Goal: Communication & Community: Ask a question

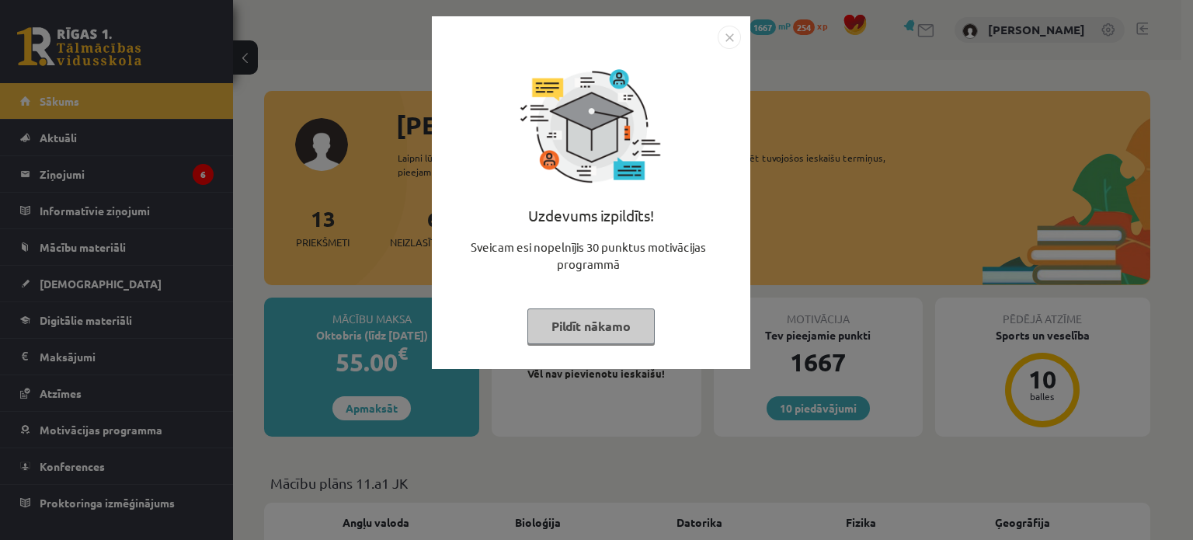
click at [589, 325] on button "Pildīt nākamo" at bounding box center [590, 326] width 127 height 36
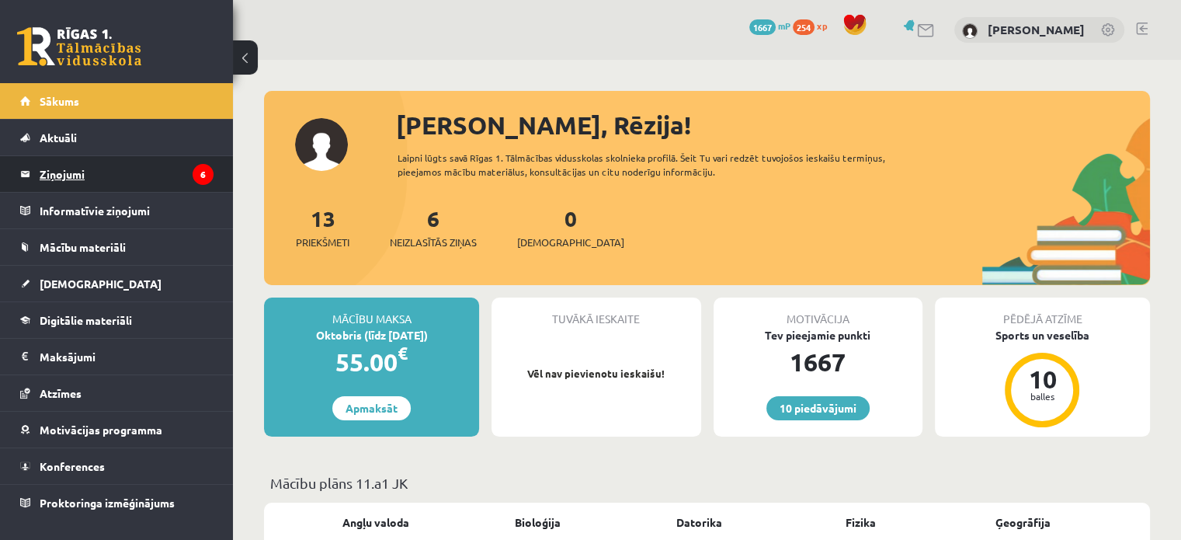
click at [213, 172] on icon "6" at bounding box center [203, 174] width 21 height 21
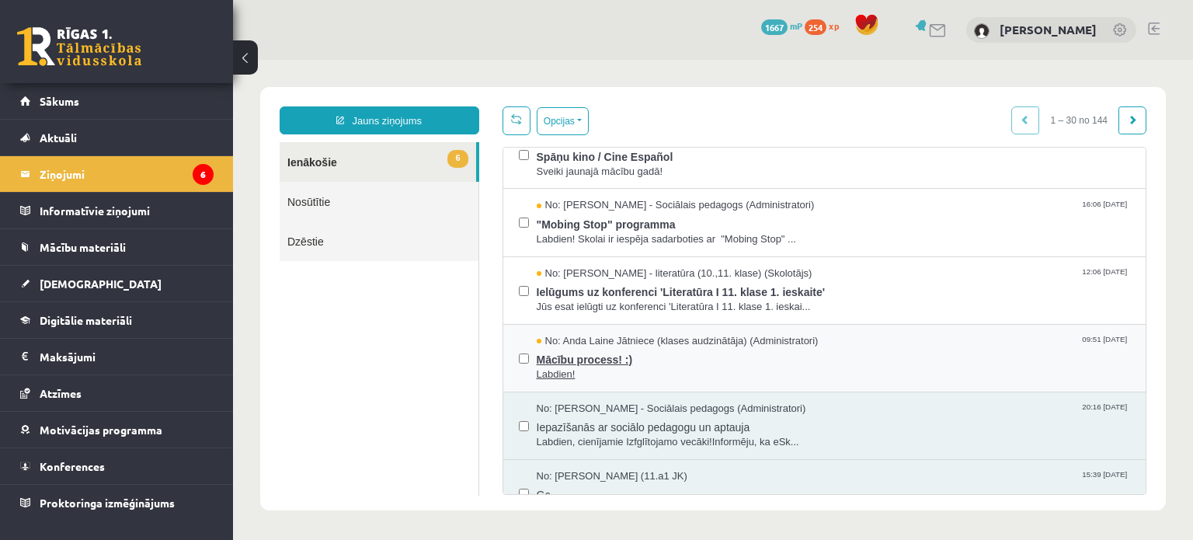
click at [624, 348] on span "Mācību process! :)" at bounding box center [834, 357] width 594 height 19
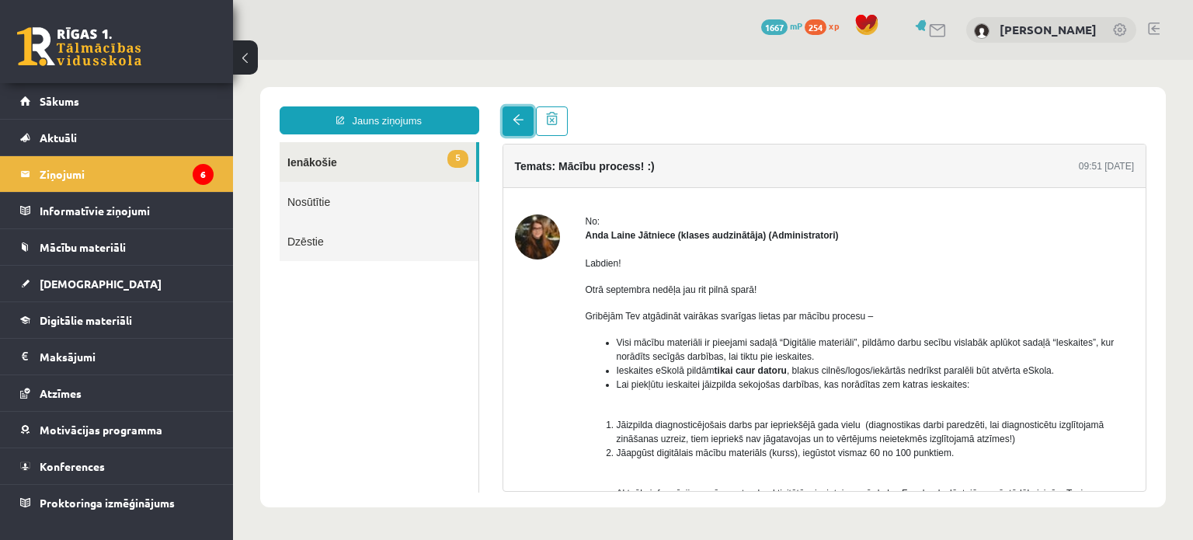
click at [511, 125] on link at bounding box center [517, 121] width 31 height 30
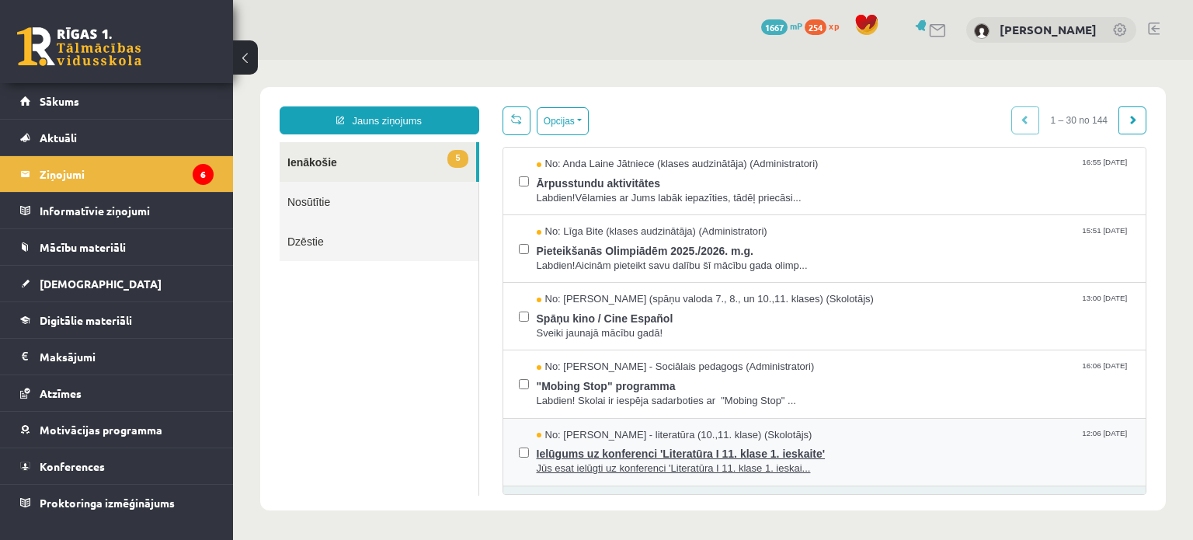
click at [625, 436] on span "No: [PERSON_NAME] - literatūra (10.,11. klase) (Skolotājs)" at bounding box center [675, 435] width 276 height 15
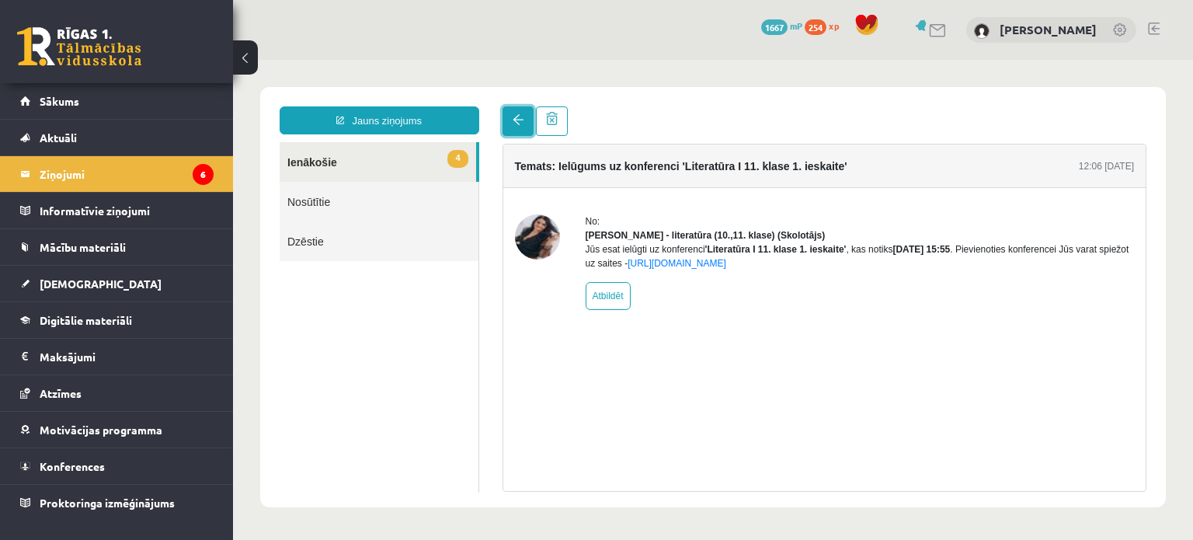
click at [509, 124] on link at bounding box center [517, 121] width 31 height 30
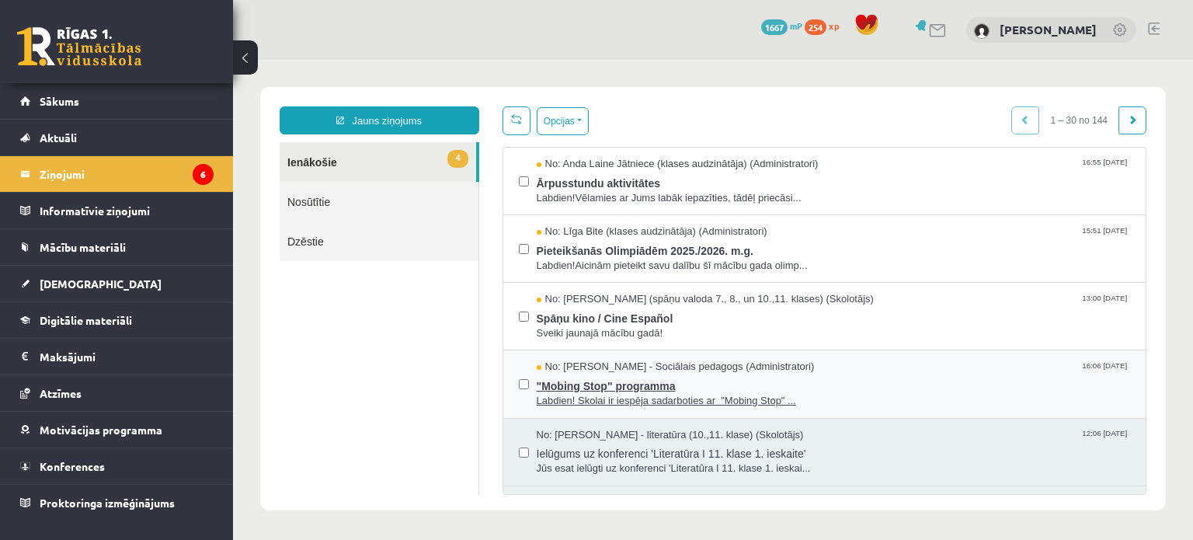
click at [574, 381] on span ""Mobing Stop" programma" at bounding box center [834, 383] width 594 height 19
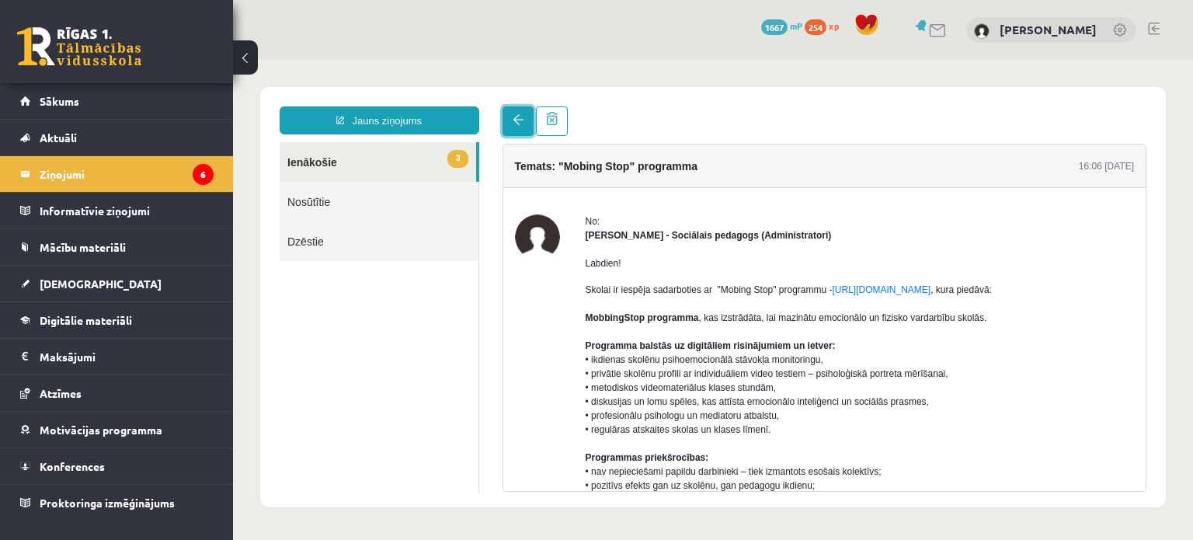
click at [511, 130] on link at bounding box center [517, 121] width 31 height 30
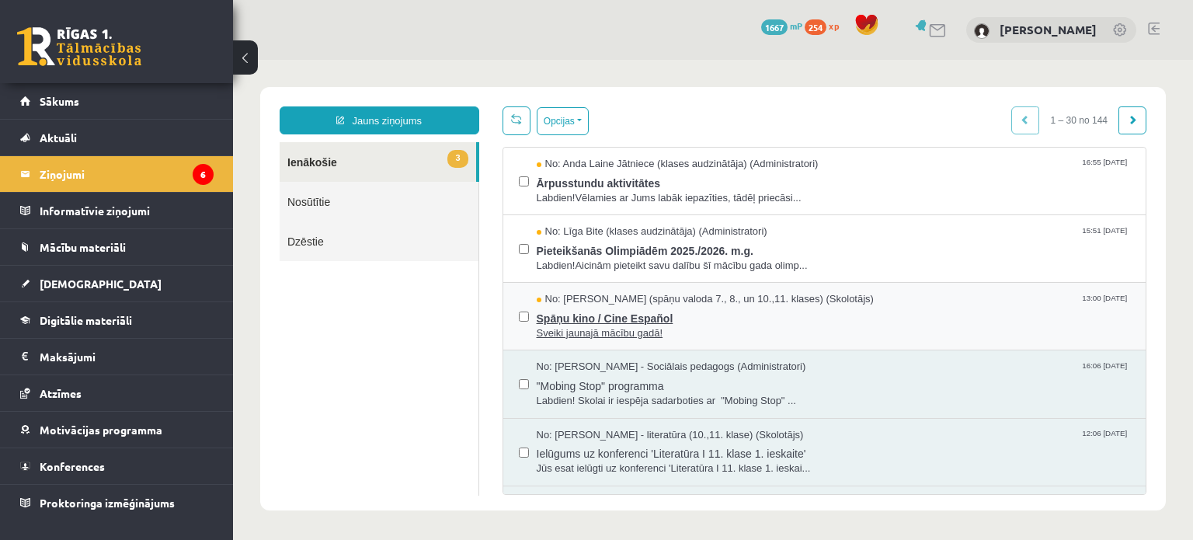
click at [597, 314] on span "Spāņu kino / Cine Español" at bounding box center [834, 316] width 594 height 19
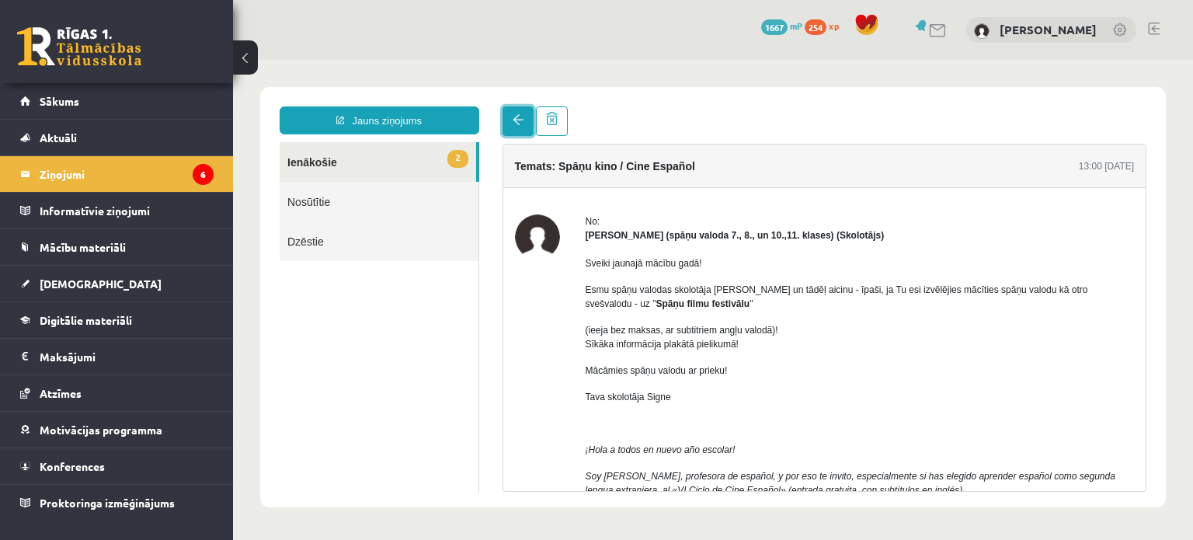
click at [515, 127] on link at bounding box center [517, 121] width 31 height 30
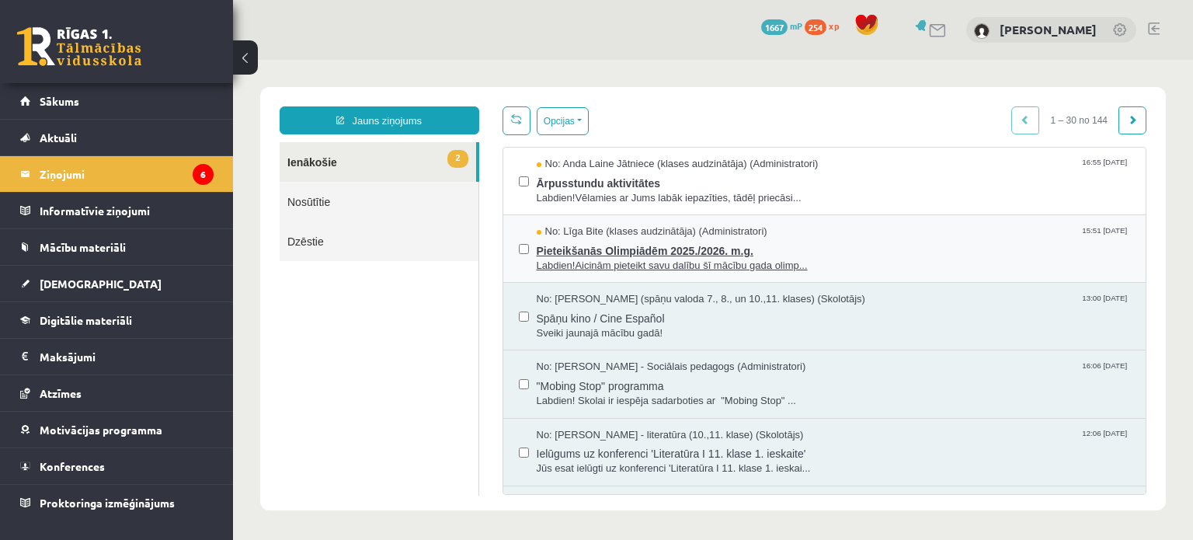
click at [621, 240] on span "Pieteikšanās Olimpiādēm 2025./2026. m.g." at bounding box center [834, 248] width 594 height 19
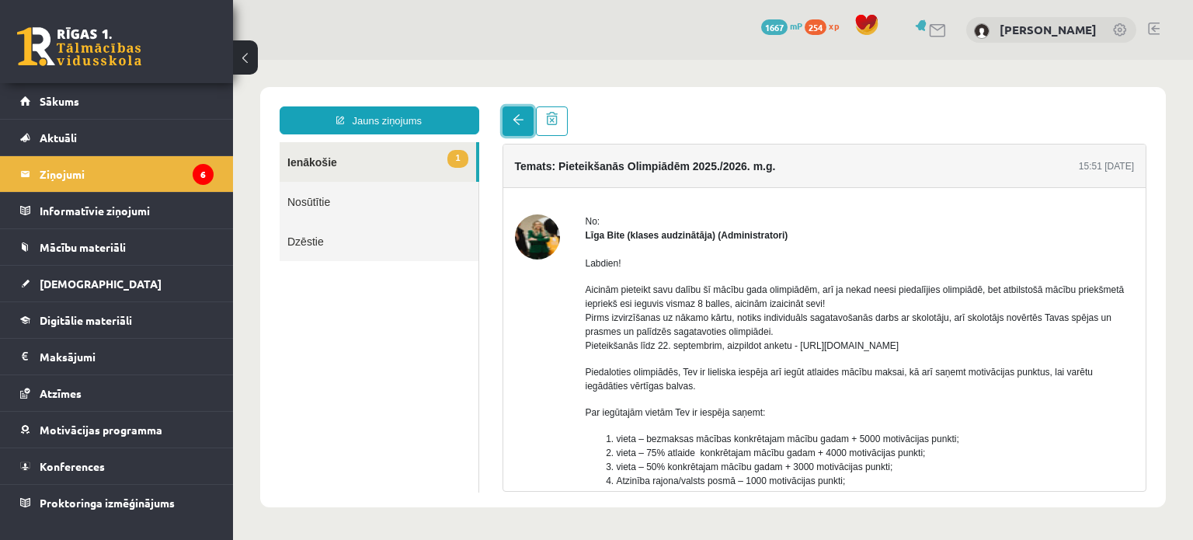
click at [522, 111] on link at bounding box center [517, 121] width 31 height 30
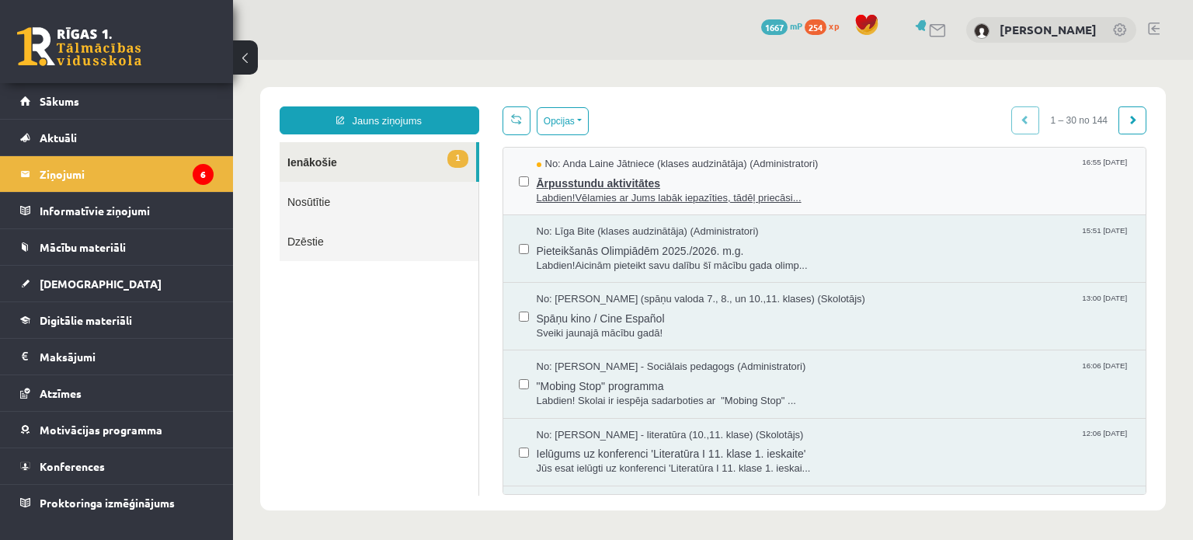
click at [573, 181] on span "Ārpusstundu aktivitātes" at bounding box center [834, 181] width 594 height 19
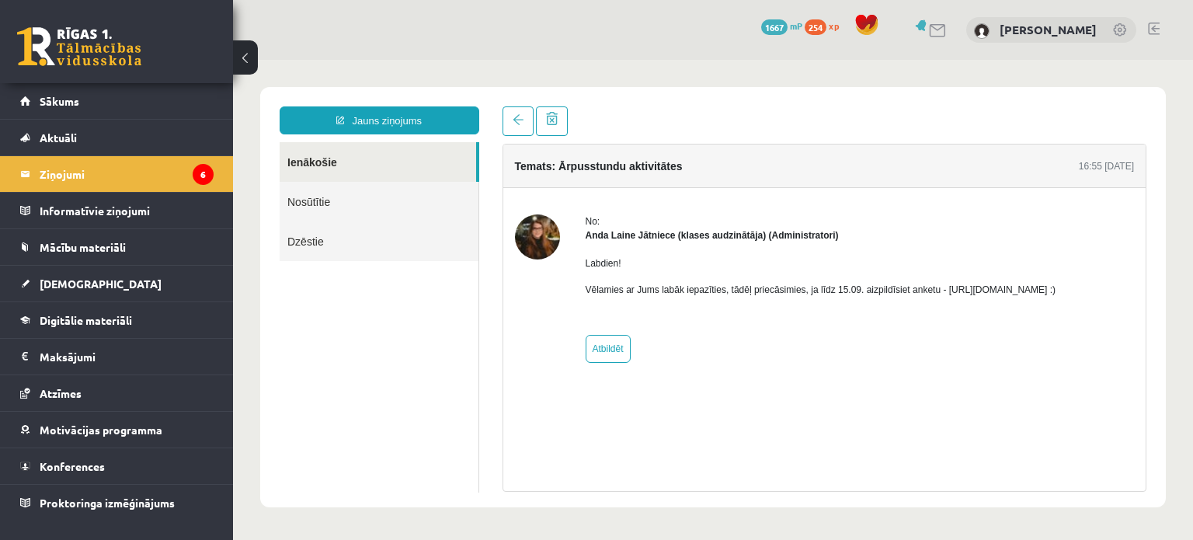
click at [954, 285] on p "Vēlamies ar Jums labāk iepazīties, tādēļ priecāsimies, ja līdz 15.09. aizpildīs…" at bounding box center [821, 290] width 471 height 14
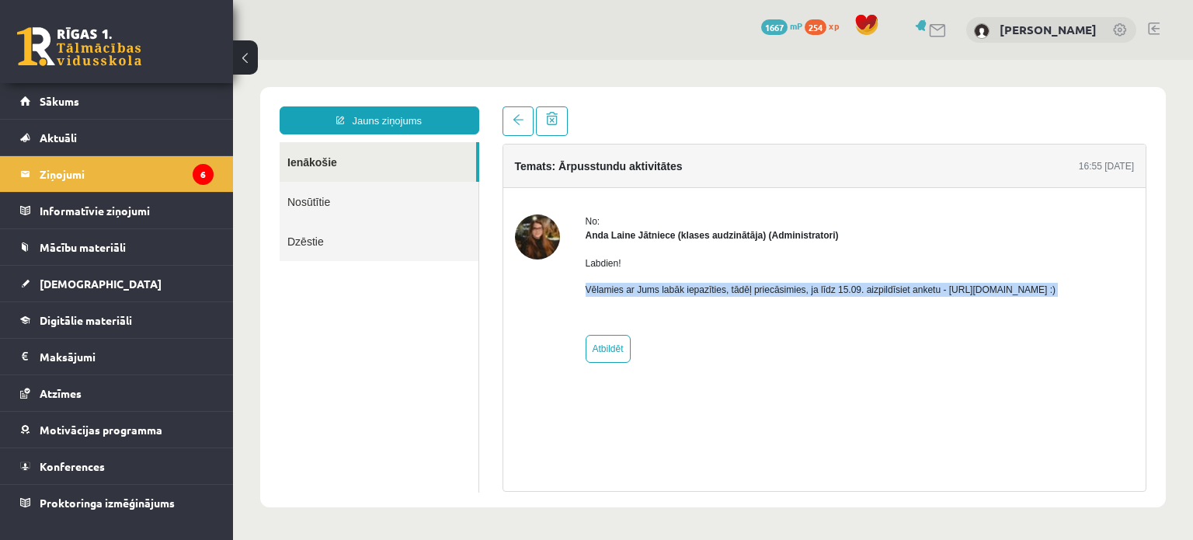
click at [954, 285] on p "Vēlamies ar Jums labāk iepazīties, tādēļ priecāsimies, ja līdz 15.09. aizpildīs…" at bounding box center [821, 290] width 471 height 14
click at [1056, 285] on p "Vēlamies ar Jums labāk iepazīties, tādēļ priecāsimies, ja līdz 15.09. aizpildīs…" at bounding box center [821, 290] width 471 height 14
drag, startPoint x: 1104, startPoint y: 285, endPoint x: 940, endPoint y: 294, distance: 164.1
click at [940, 294] on p "Vēlamies ar Jums labāk iepazīties, tādēļ priecāsimies, ja līdz 15.09. aizpildīs…" at bounding box center [821, 290] width 471 height 14
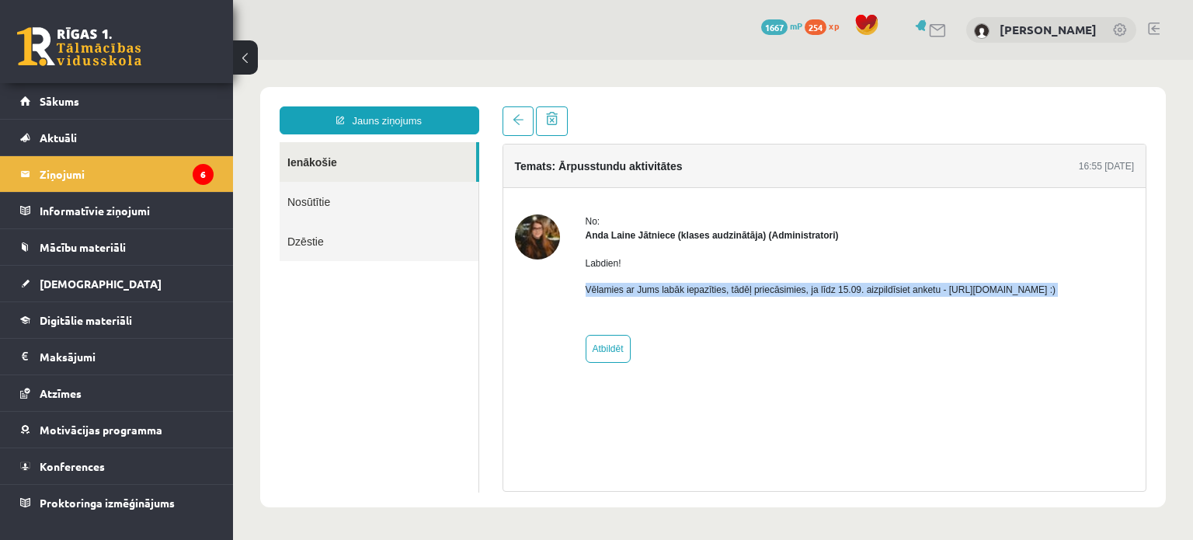
copy p "[URL][DOMAIN_NAME]"
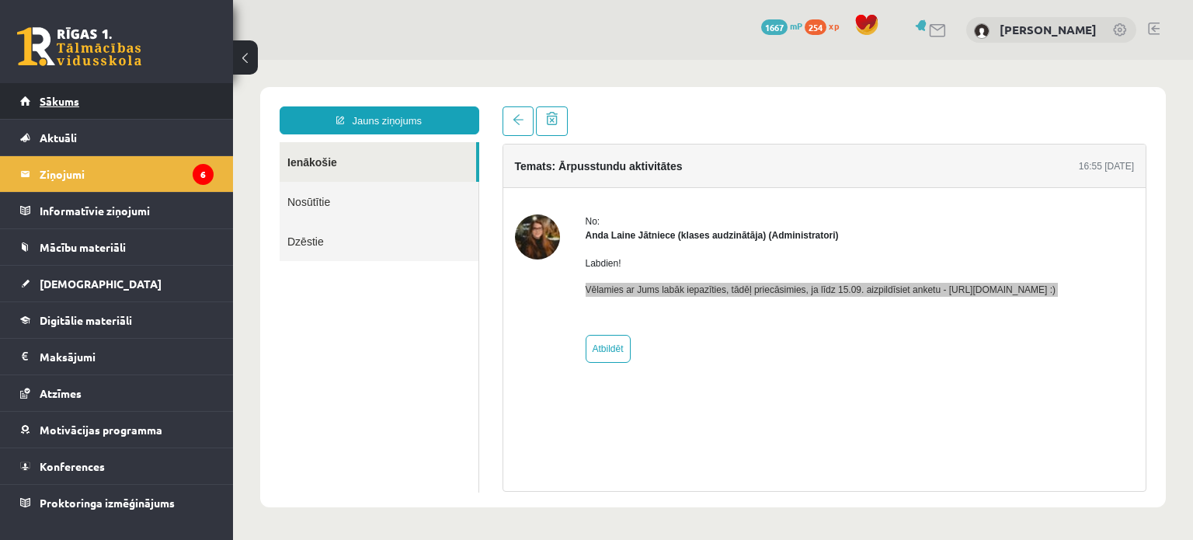
click at [136, 95] on link "Sākums" at bounding box center [116, 101] width 193 height 36
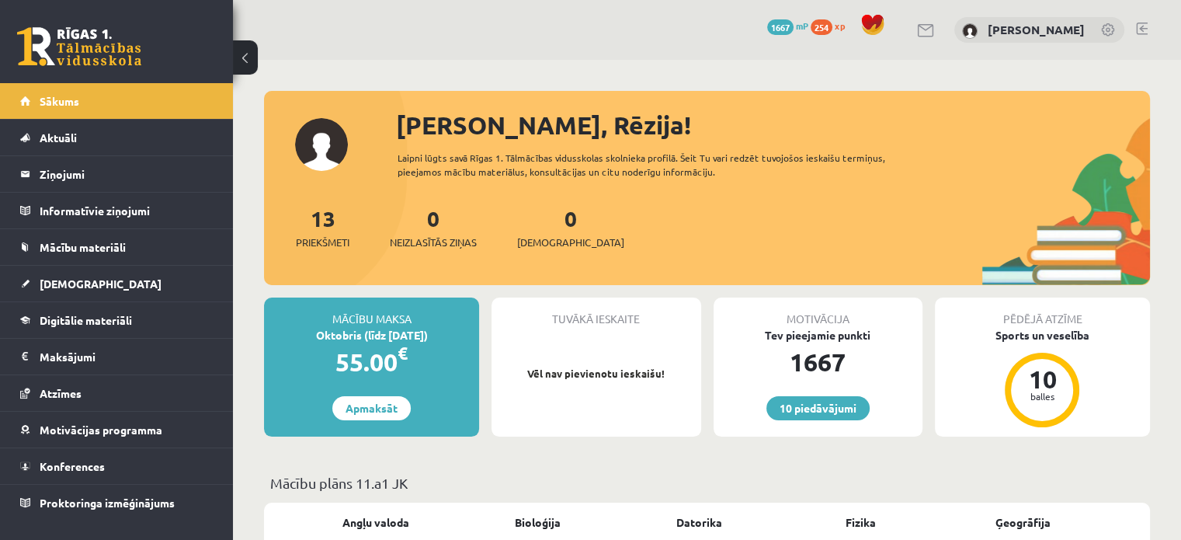
click at [190, 178] on legend "Ziņojumi 0" at bounding box center [127, 174] width 174 height 36
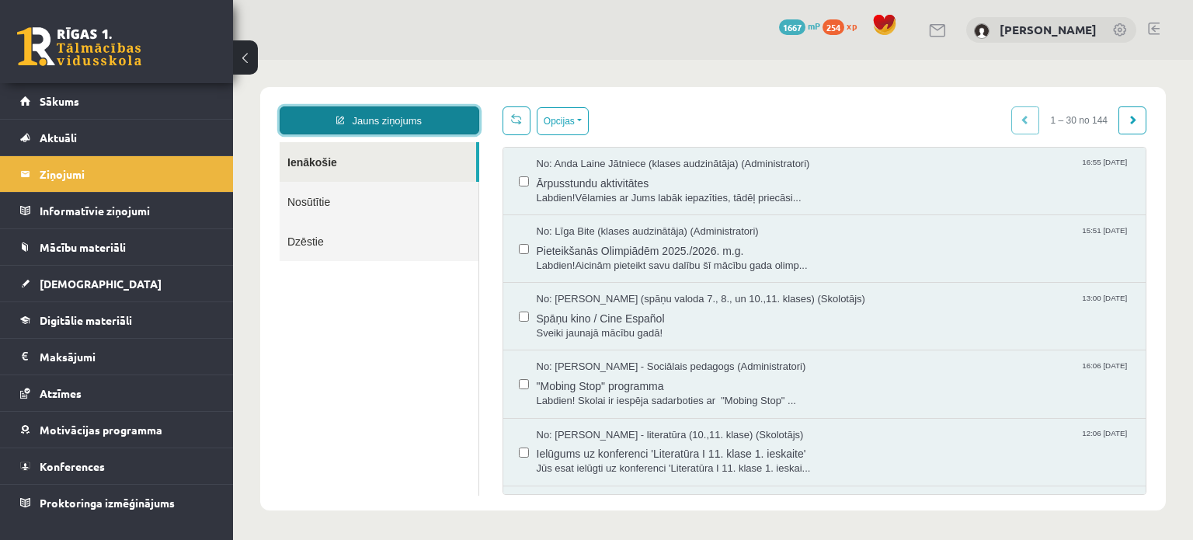
click at [365, 127] on link "Jauns ziņojums" at bounding box center [380, 120] width 200 height 28
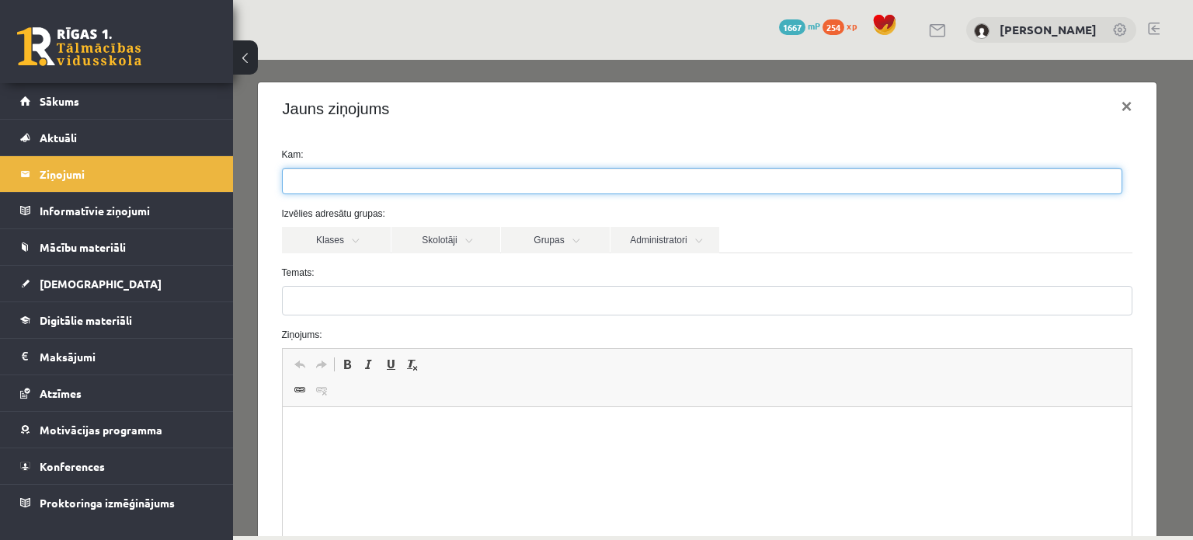
click at [369, 184] on ul at bounding box center [702, 181] width 839 height 25
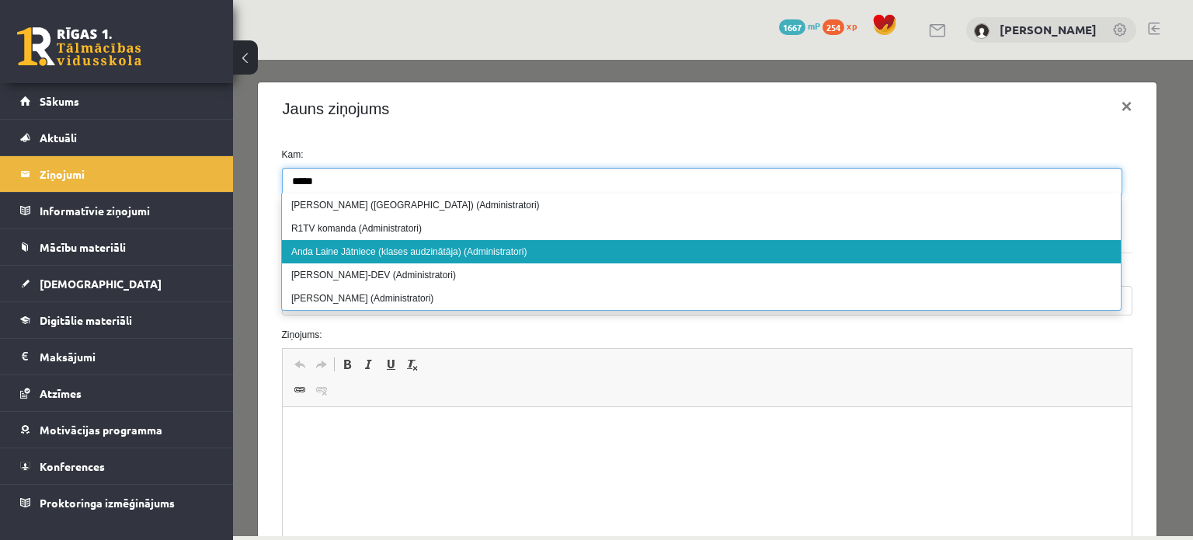
type input "****"
select select "****"
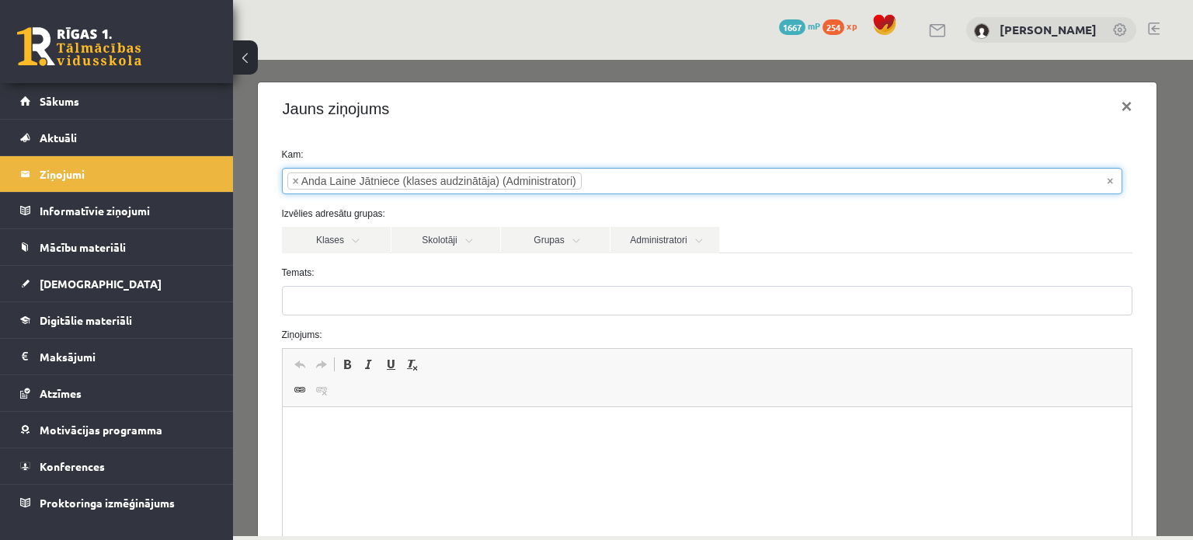
click at [414, 421] on html at bounding box center [707, 430] width 850 height 47
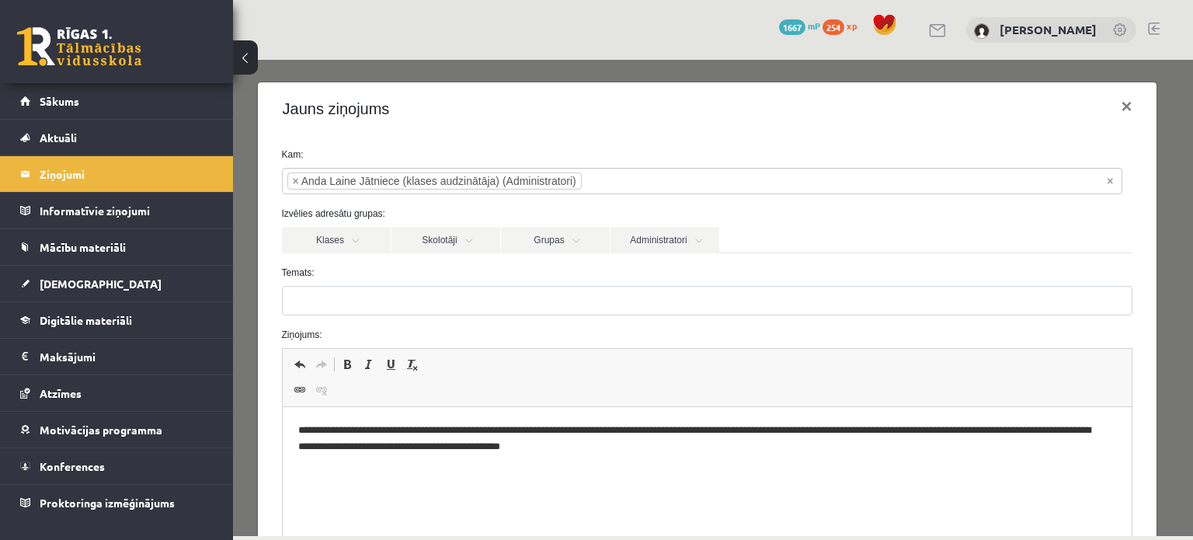
click at [504, 448] on p "**********" at bounding box center [701, 438] width 808 height 33
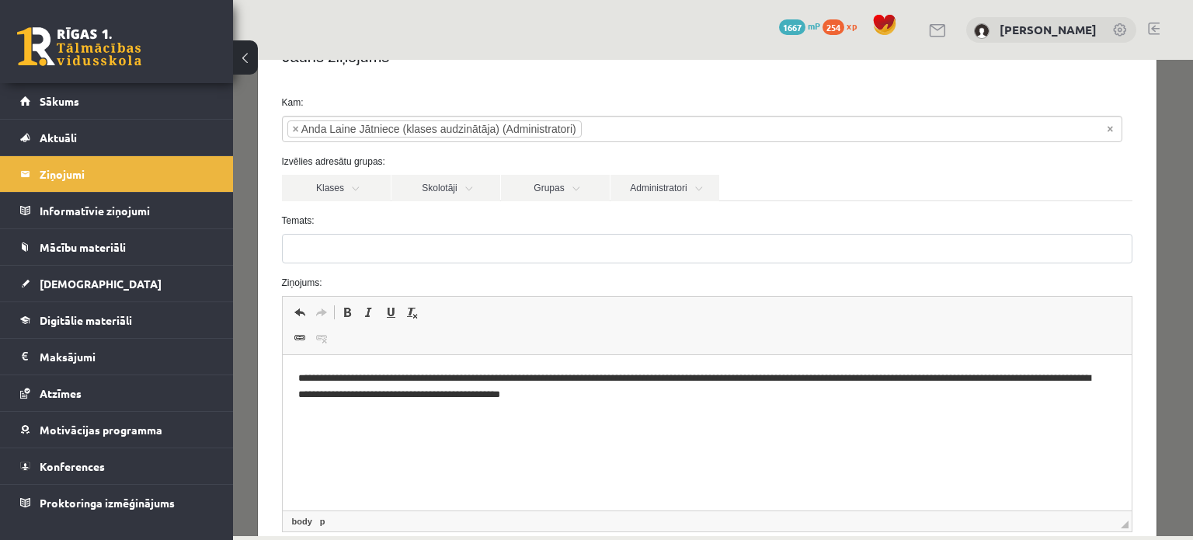
scroll to position [53, 0]
click at [783, 377] on p "**********" at bounding box center [701, 386] width 808 height 33
click at [653, 393] on p "**********" at bounding box center [701, 386] width 808 height 33
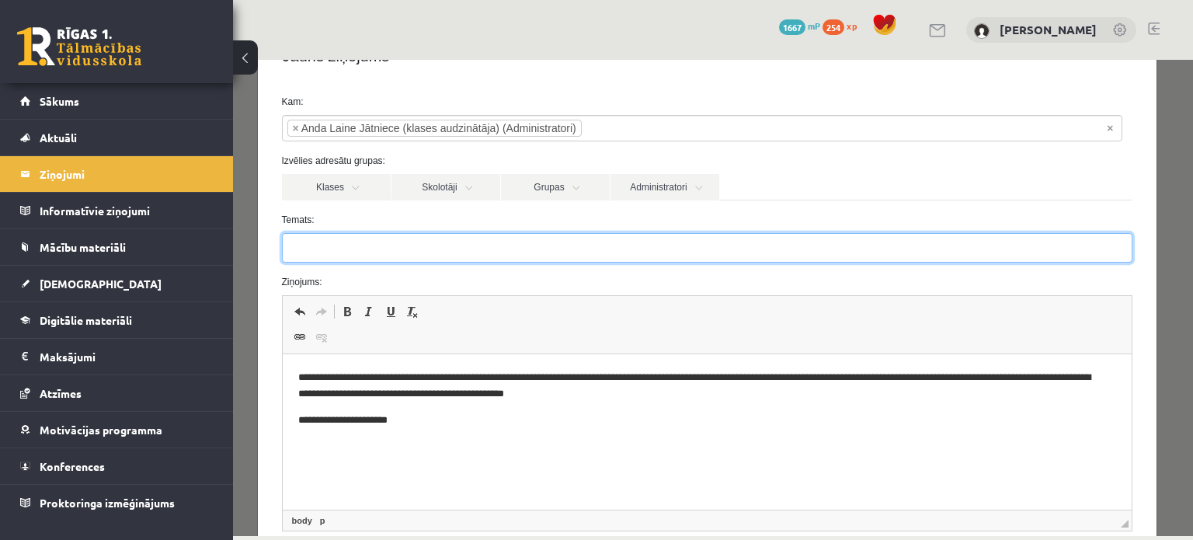
click at [374, 254] on input "Temats:" at bounding box center [707, 248] width 851 height 30
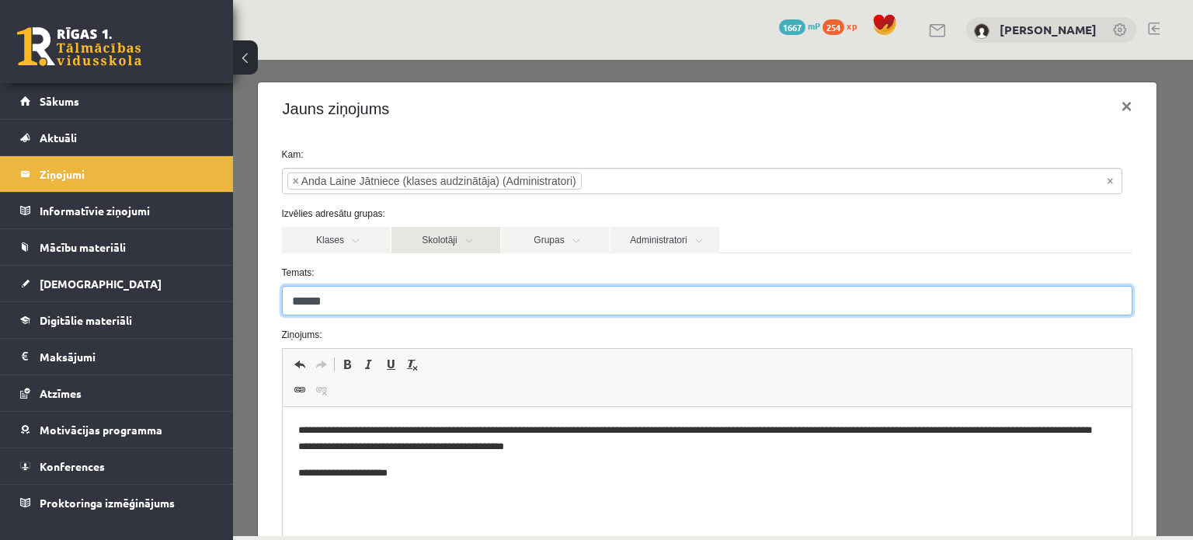
scroll to position [208, 0]
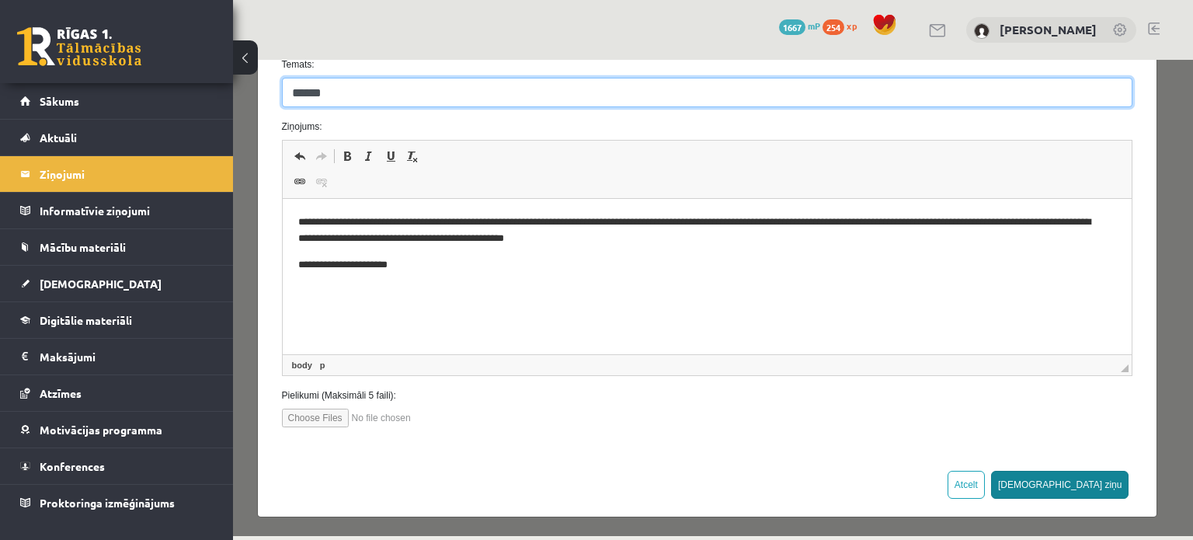
type input "******"
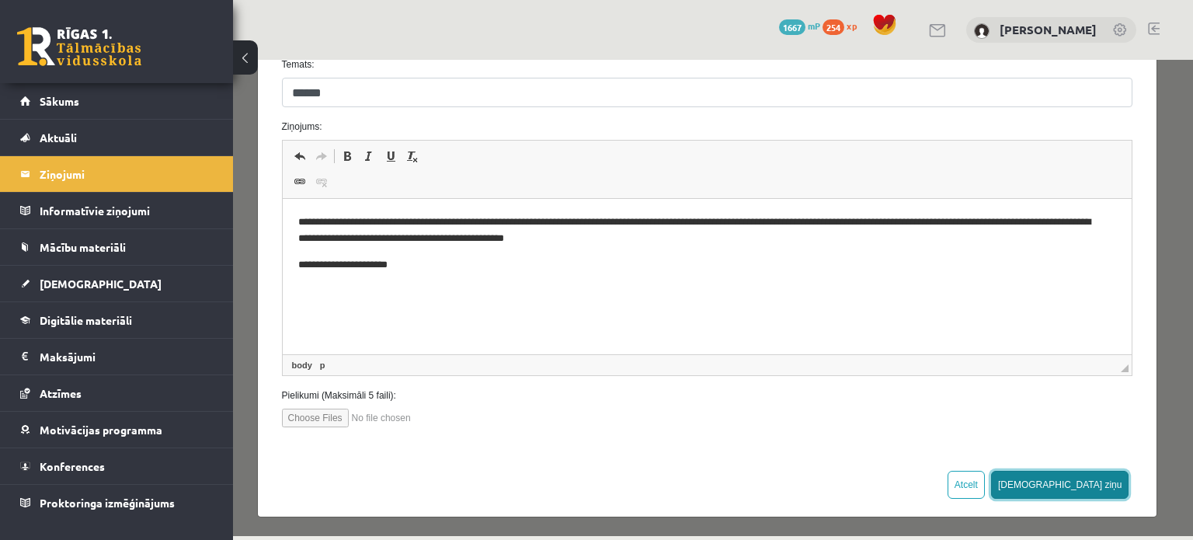
click at [1089, 482] on button "[DEMOGRAPHIC_DATA] ziņu" at bounding box center [1060, 485] width 138 height 28
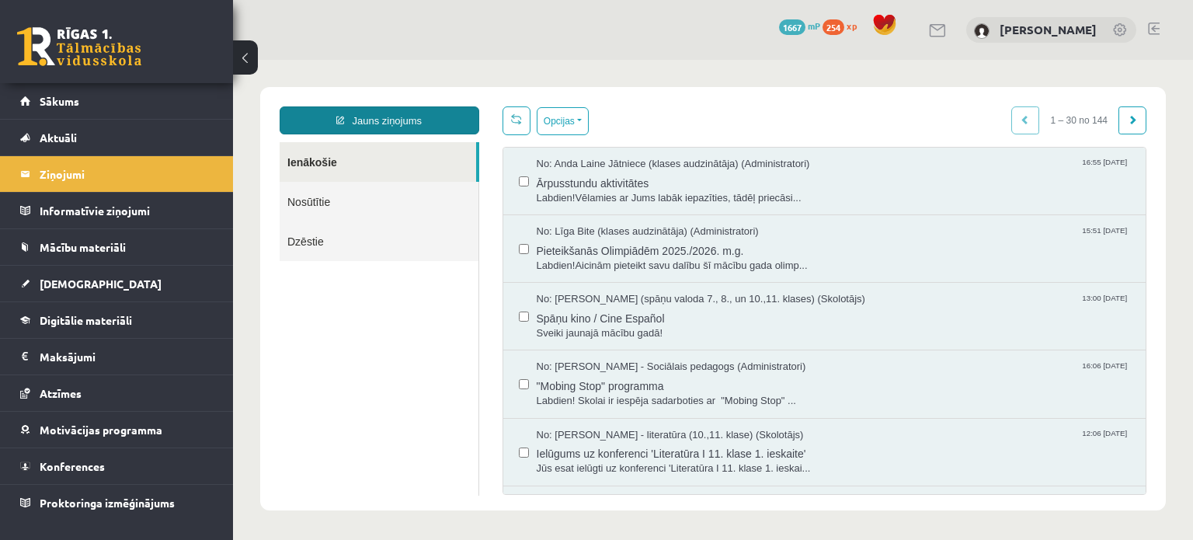
scroll to position [0, 0]
